Goal: Information Seeking & Learning: Compare options

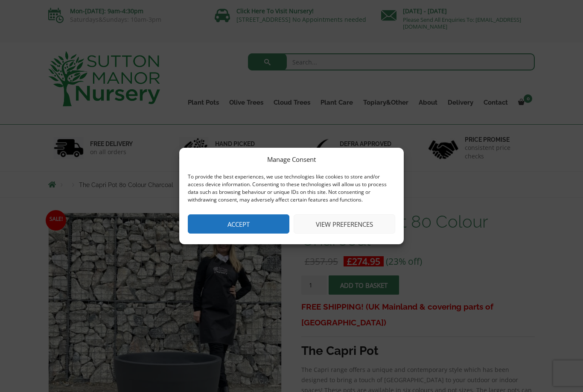
click at [257, 220] on button "Accept" at bounding box center [239, 223] width 102 height 19
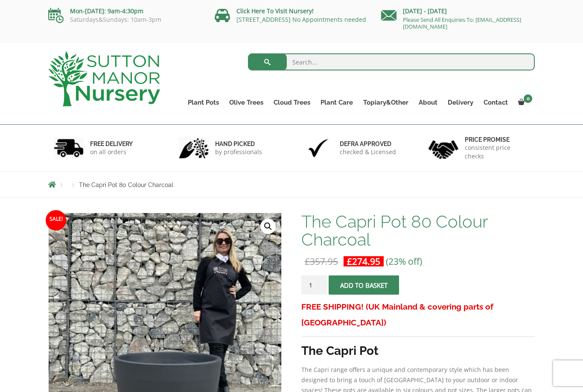
click at [0, 0] on link "Resin Bonded Pots" at bounding box center [0, 0] width 0 height 0
click at [207, 102] on link "Plant Pots" at bounding box center [203, 102] width 41 height 12
click at [0, 0] on link "The Amalfi Pots" at bounding box center [0, 0] width 0 height 0
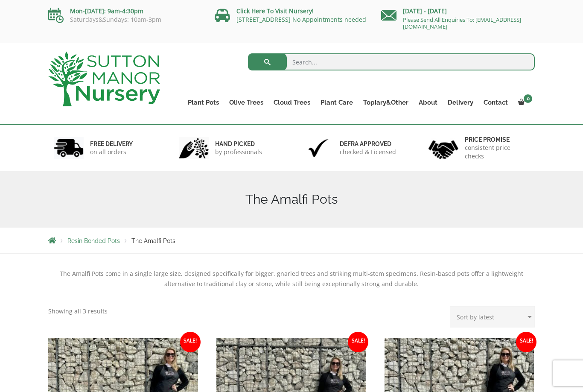
click at [0, 0] on link "The Milan Pots" at bounding box center [0, 0] width 0 height 0
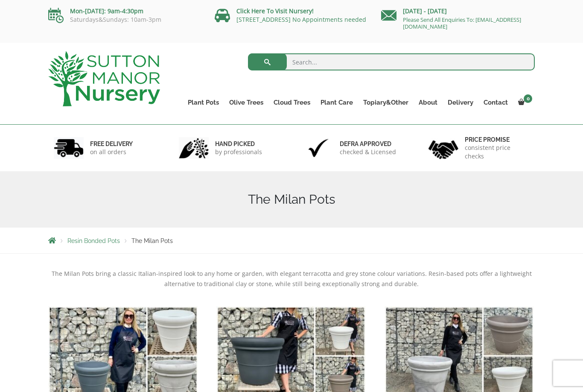
click at [0, 0] on link "The Capri Pots" at bounding box center [0, 0] width 0 height 0
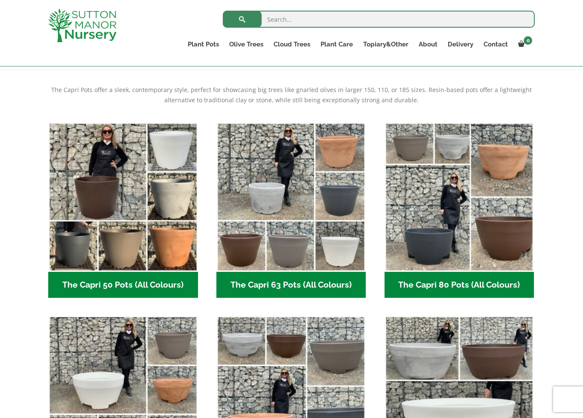
scroll to position [173, 0]
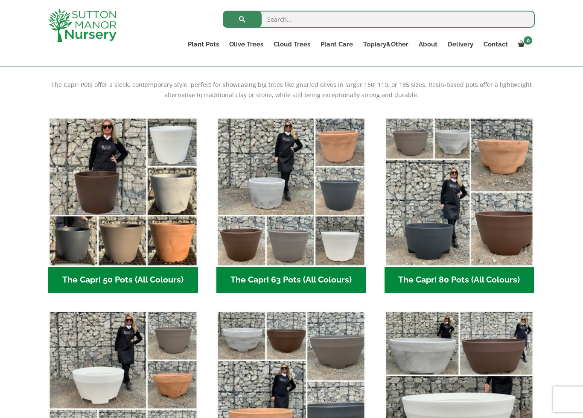
click at [0, 0] on link "The Brunello Pots" at bounding box center [0, 0] width 0 height 0
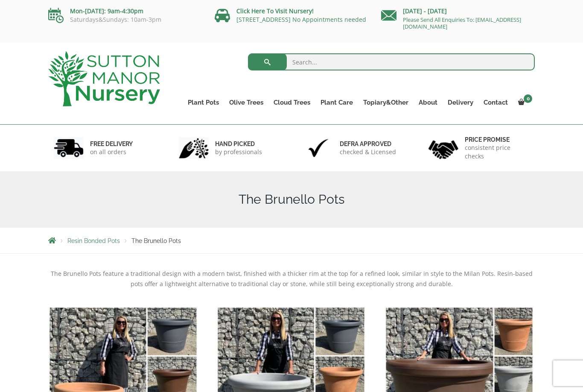
click at [0, 0] on link "The Venice Cube Pots" at bounding box center [0, 0] width 0 height 0
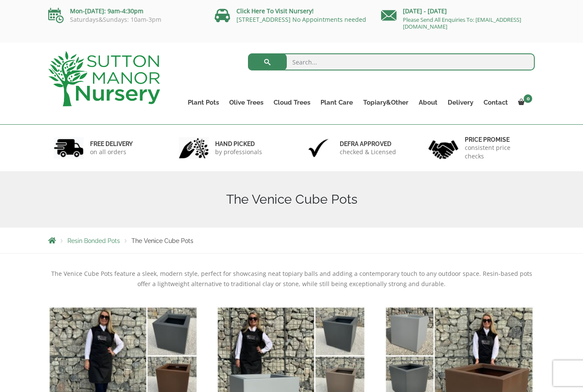
click at [0, 0] on link "The Barolo Pots" at bounding box center [0, 0] width 0 height 0
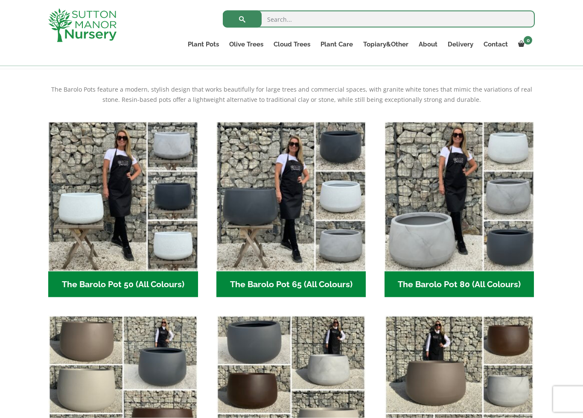
scroll to position [169, 0]
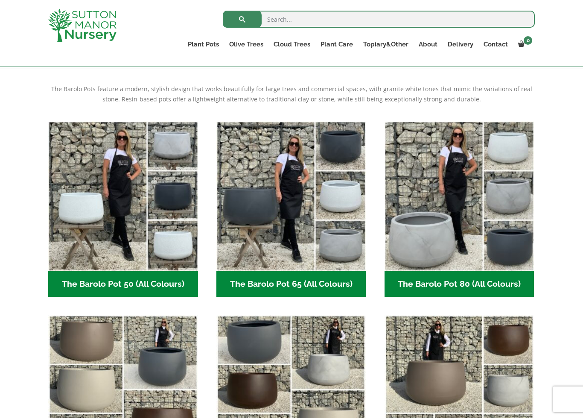
click at [423, 206] on img "Visit product category The Barolo Pot 80 (All Colours)" at bounding box center [459, 197] width 150 height 150
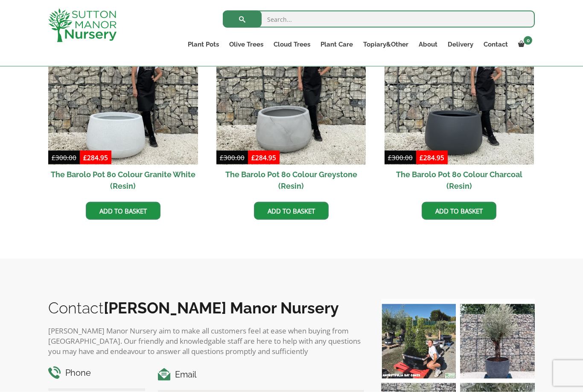
scroll to position [492, 0]
click at [460, 126] on img at bounding box center [459, 90] width 150 height 150
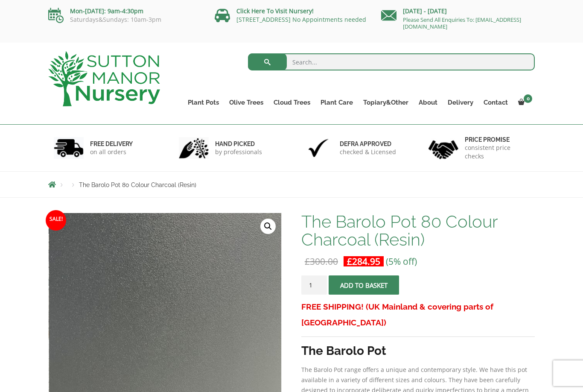
click at [0, 0] on link "The Rome Bowl" at bounding box center [0, 0] width 0 height 0
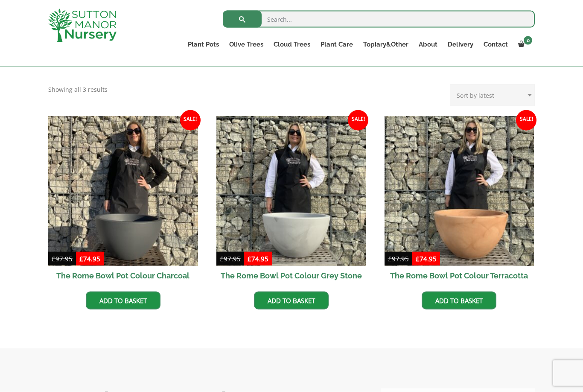
scroll to position [206, 0]
click at [0, 0] on link "The Olive Jar" at bounding box center [0, 0] width 0 height 0
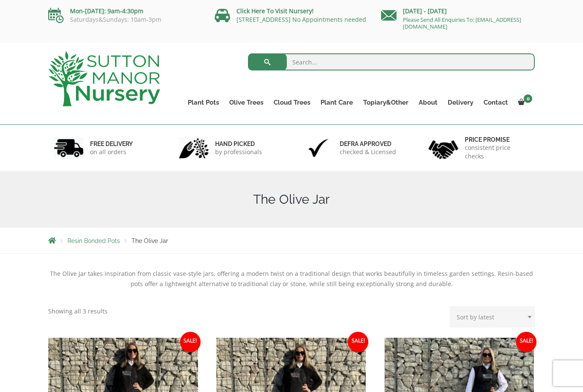
click at [0, 0] on link "The Sicilian Pots" at bounding box center [0, 0] width 0 height 0
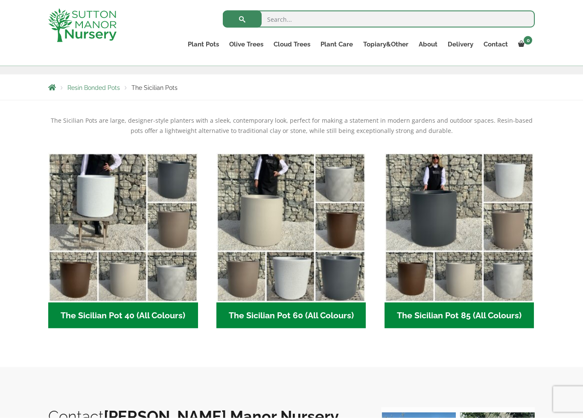
scroll to position [138, 0]
click at [438, 211] on img "Visit product category The Sicilian Pot 85 (All Colours)" at bounding box center [459, 228] width 150 height 150
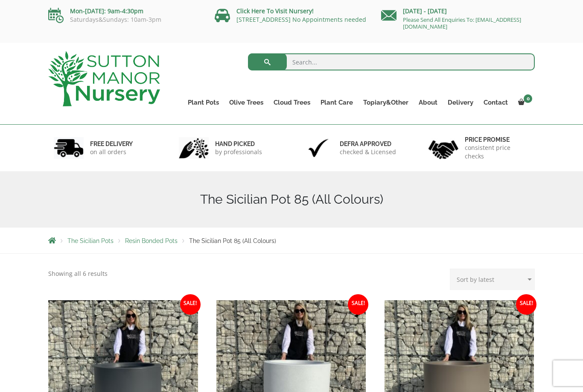
click at [0, 0] on link "The Mediterranean Pots" at bounding box center [0, 0] width 0 height 0
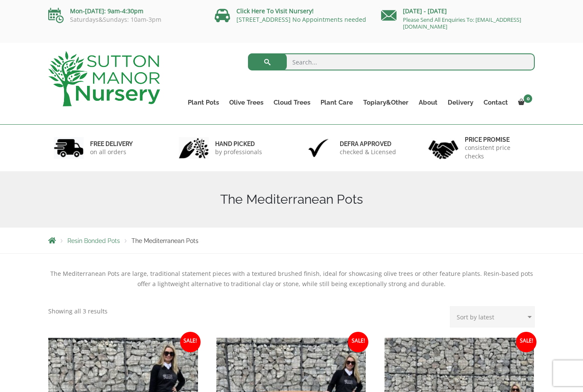
click at [0, 0] on link "The San Marino Pots" at bounding box center [0, 0] width 0 height 0
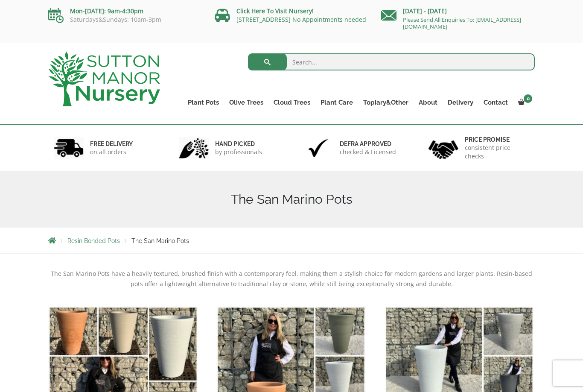
click at [0, 0] on link "The Como Cube Pots 45 (All Colours)" at bounding box center [0, 0] width 0 height 0
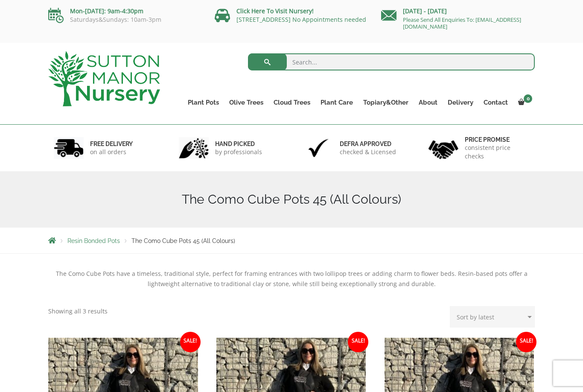
click at [0, 0] on link "The Olive Jar" at bounding box center [0, 0] width 0 height 0
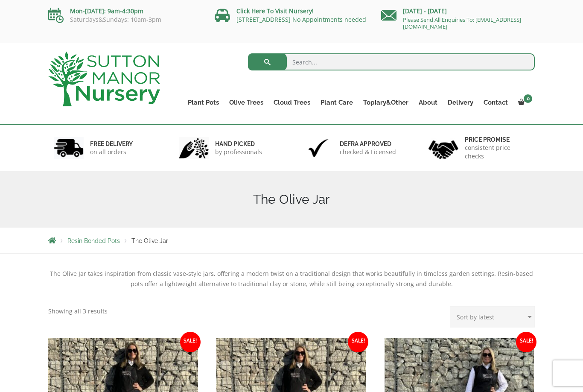
click at [0, 0] on link "The Tuscany Fruit Pots" at bounding box center [0, 0] width 0 height 0
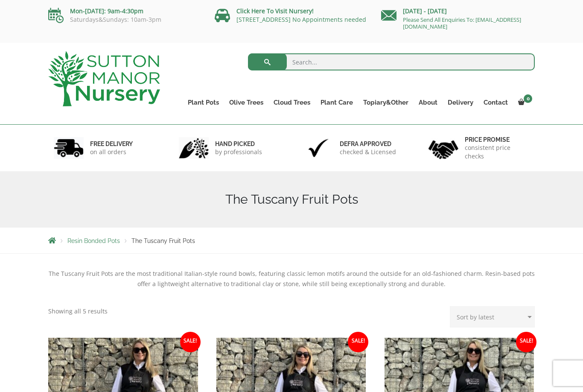
click at [0, 0] on link "The Pompei Pots" at bounding box center [0, 0] width 0 height 0
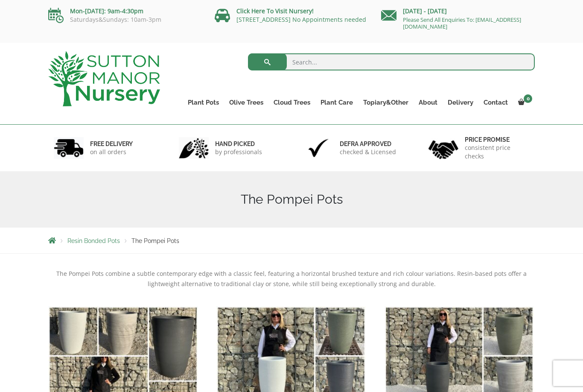
click at [0, 0] on link "The Pisa Pot 80 (All Colours)" at bounding box center [0, 0] width 0 height 0
